Goal: Information Seeking & Learning: Compare options

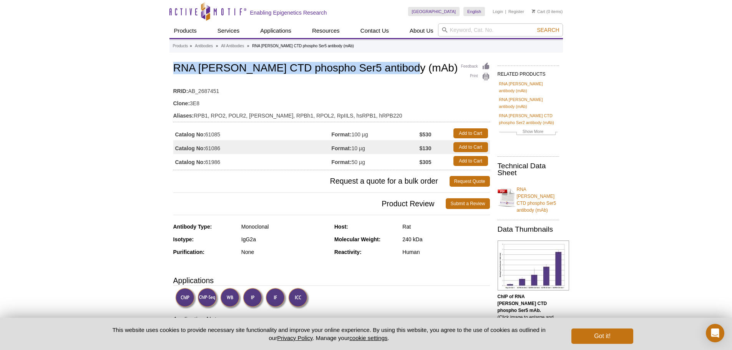
drag, startPoint x: 391, startPoint y: 71, endPoint x: 215, endPoint y: 66, distance: 176.2
click at [173, 68] on h1 "RNA [PERSON_NAME] CTD phospho Ser5 antibody (mAb)" at bounding box center [331, 68] width 317 height 13
copy h1 "RNA [PERSON_NAME] CTD phospho Ser5 antibody (mAb)"
click at [328, 73] on h1 "RNA [PERSON_NAME] CTD phospho Ser5 antibody (mAb)" at bounding box center [331, 68] width 317 height 13
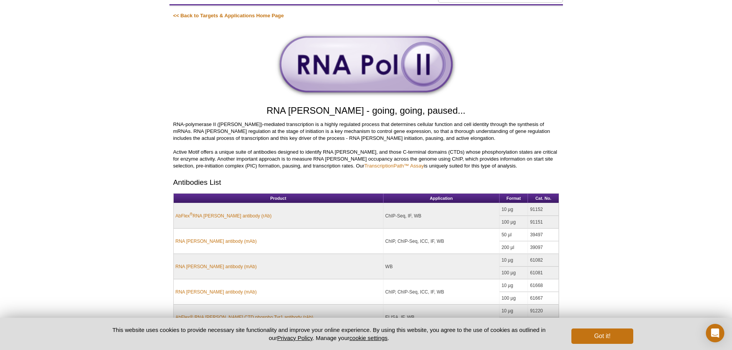
scroll to position [115, 0]
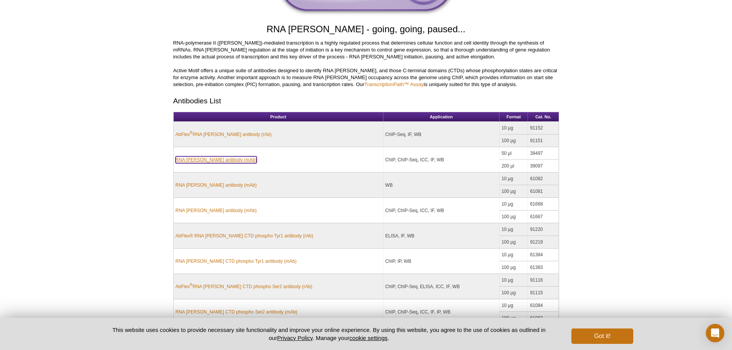
click at [216, 162] on link "RNA [PERSON_NAME] antibody (mAb)" at bounding box center [216, 159] width 81 height 7
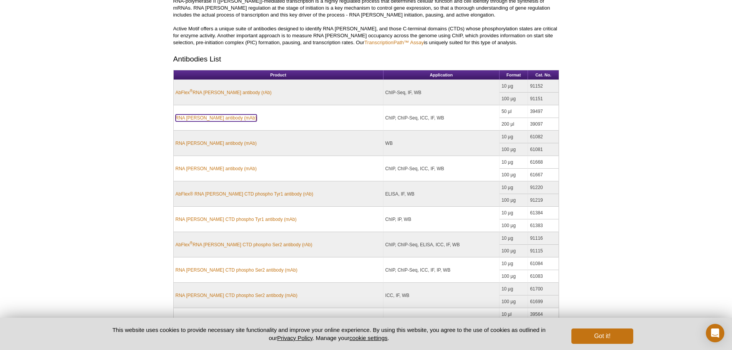
scroll to position [263, 0]
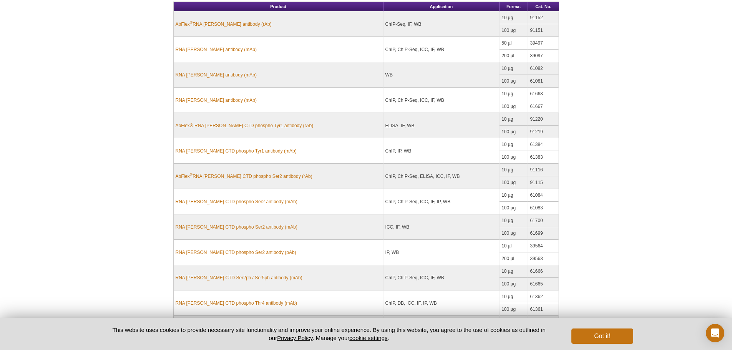
scroll to position [377, 0]
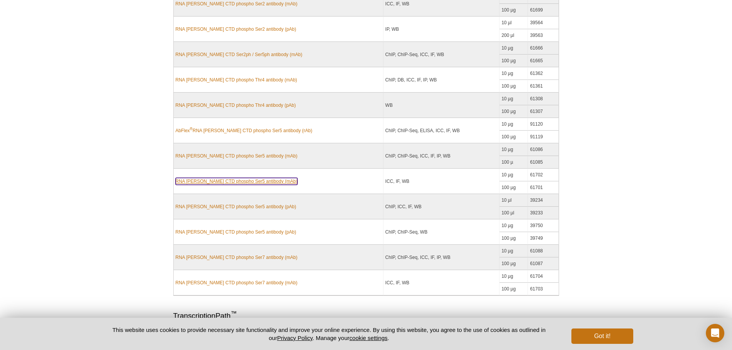
click at [255, 180] on link "RNA [PERSON_NAME] CTD phospho Ser5 antibody (mAb)" at bounding box center [237, 181] width 122 height 7
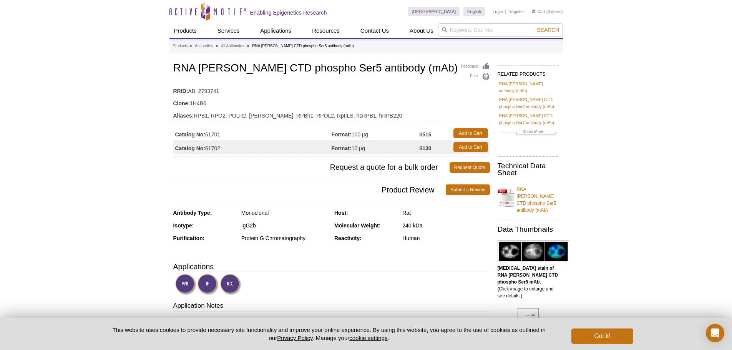
click at [412, 215] on div "Rat" at bounding box center [446, 213] width 87 height 7
drag, startPoint x: 414, startPoint y: 214, endPoint x: 395, endPoint y: 214, distance: 19.2
click at [395, 214] on div "Host: Rat" at bounding box center [412, 216] width 156 height 13
click at [409, 220] on div "Host: Rat" at bounding box center [412, 216] width 156 height 13
drag, startPoint x: 396, startPoint y: 68, endPoint x: 161, endPoint y: 63, distance: 235.0
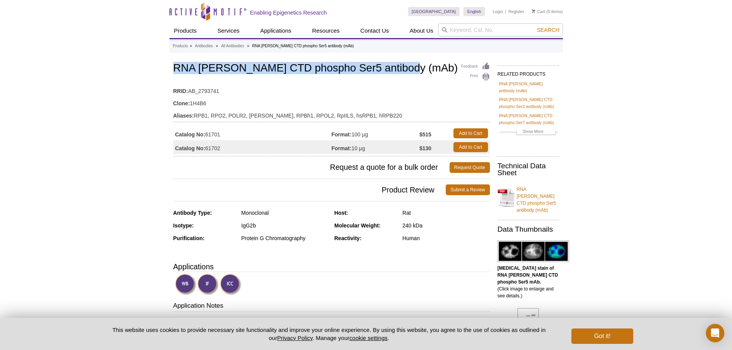
copy h1 "RNA [PERSON_NAME] CTD phospho Ser5 antibody (mAb)"
click at [522, 245] on img at bounding box center [534, 252] width 72 height 22
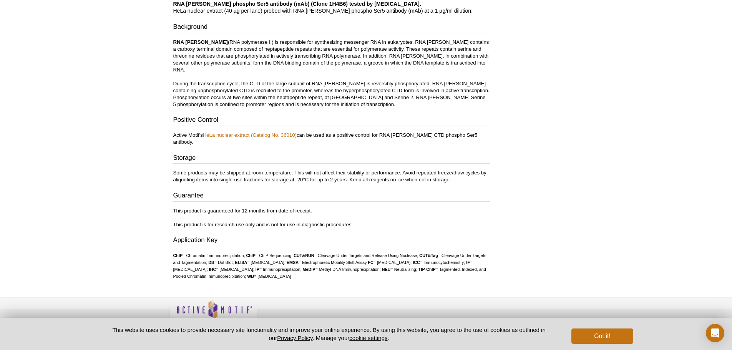
scroll to position [1152, 0]
click at [621, 337] on button "Got it!" at bounding box center [603, 336] width 62 height 15
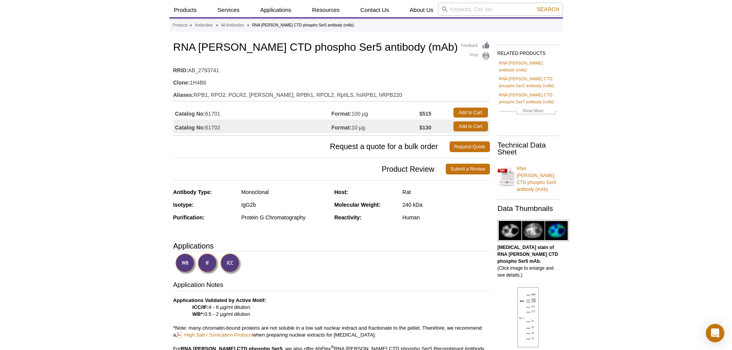
scroll to position [0, 0]
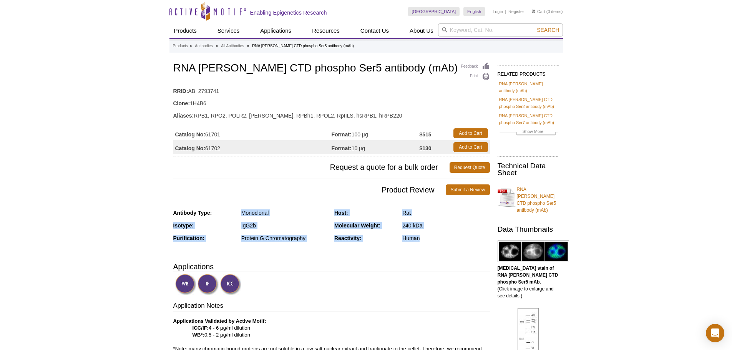
drag, startPoint x: 427, startPoint y: 241, endPoint x: 212, endPoint y: 216, distance: 216.0
click at [212, 216] on div "Antibody Type: Monoclonal Isotype: IgG2b Purification: Protein G Chromatography…" at bounding box center [331, 232] width 317 height 44
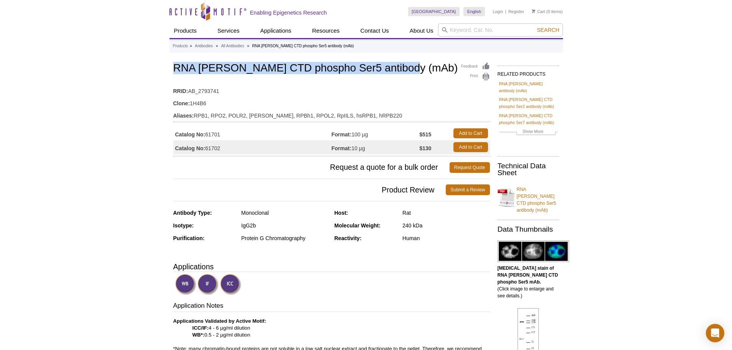
drag, startPoint x: 394, startPoint y: 70, endPoint x: 163, endPoint y: 67, distance: 230.3
copy h1 "RNA [PERSON_NAME] CTD phospho Ser5 antibody (mAb)"
click at [368, 110] on td "Aliases: RPB1, RPO2, POLR2, POLRA, RPBh1, RPOL2, RpIILS, hsRPB1, hRPB220" at bounding box center [331, 114] width 317 height 12
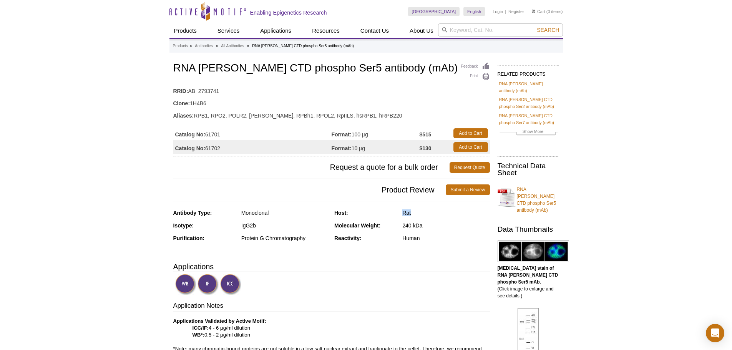
drag, startPoint x: 414, startPoint y: 211, endPoint x: 396, endPoint y: 211, distance: 18.1
click at [396, 211] on div "Host: Rat" at bounding box center [412, 216] width 156 height 13
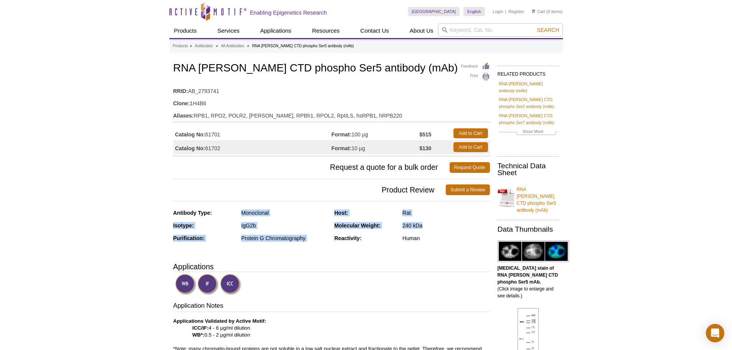
drag, startPoint x: 427, startPoint y: 224, endPoint x: 221, endPoint y: 216, distance: 205.9
click at [221, 216] on div "Antibody Type: Monoclonal Isotype: IgG2b Purification: Protein G Chromatography…" at bounding box center [331, 232] width 317 height 44
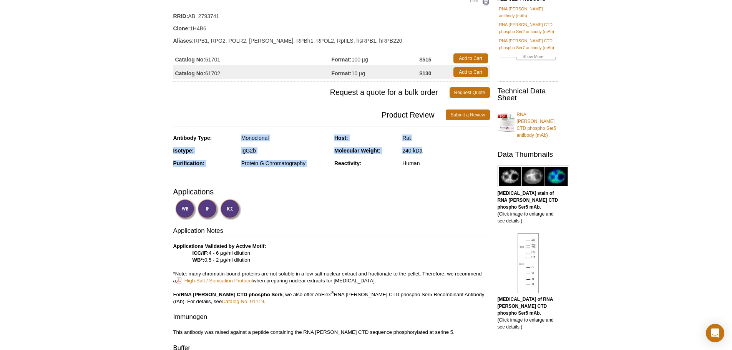
scroll to position [77, 0]
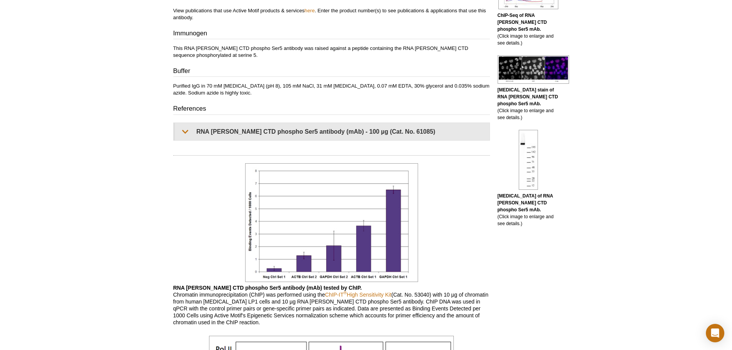
scroll to position [461, 0]
